Goal: Task Accomplishment & Management: Manage account settings

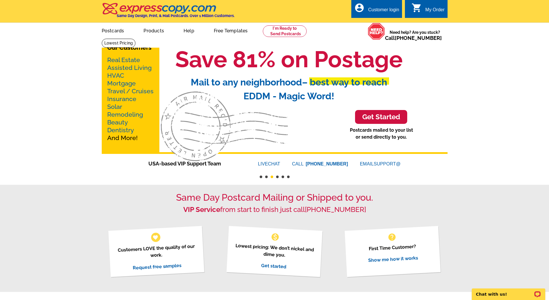
click at [377, 10] on div "Customer login" at bounding box center [383, 11] width 31 height 8
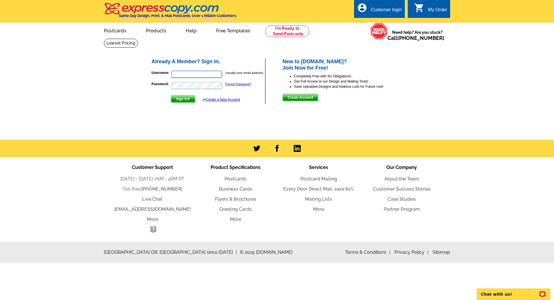
click at [192, 74] on input "Username:" at bounding box center [196, 74] width 50 height 7
type input "msmith@expresscopy.com"
click at [171, 95] on button "Sign In" at bounding box center [183, 98] width 25 height 7
